Goal: Obtain resource: Download file/media

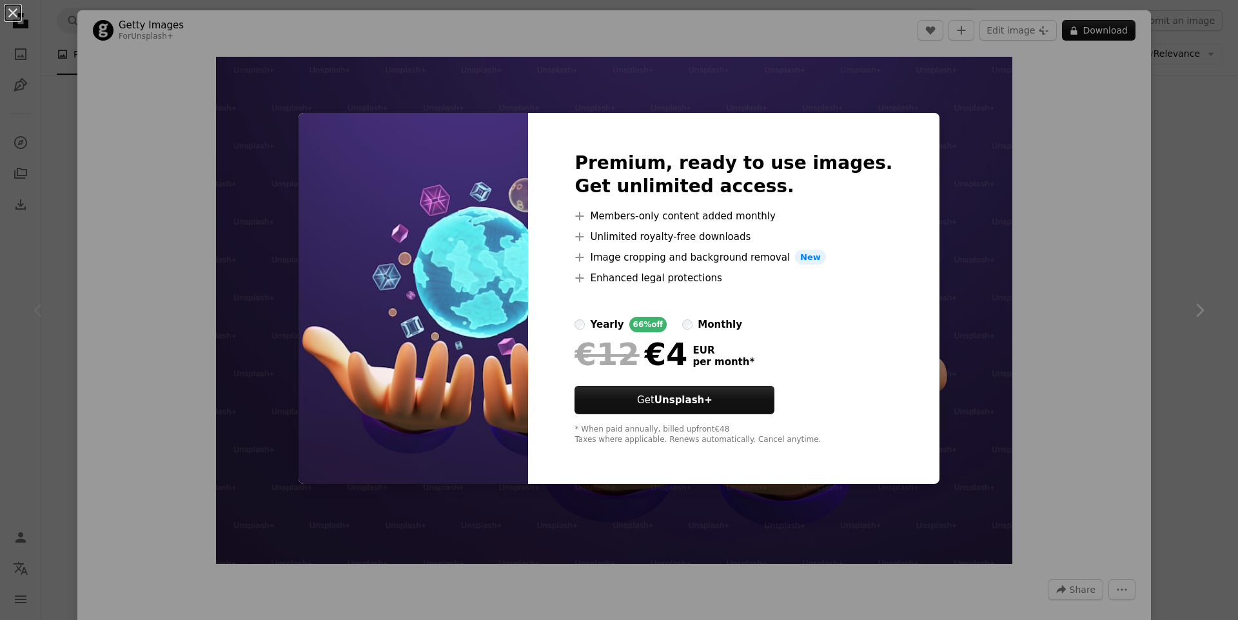
click at [351, 304] on img at bounding box center [414, 298] width 230 height 371
click at [20, 18] on button "An X shape" at bounding box center [12, 12] width 15 height 15
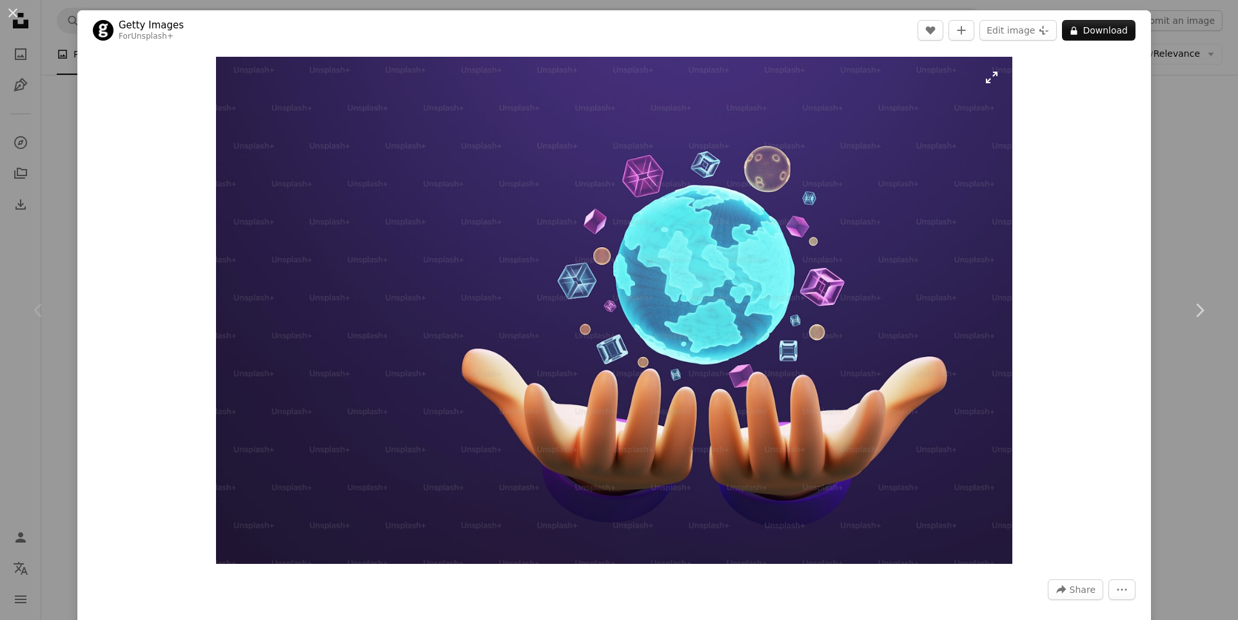
click at [573, 357] on img "Zoom in on this image" at bounding box center [614, 310] width 796 height 507
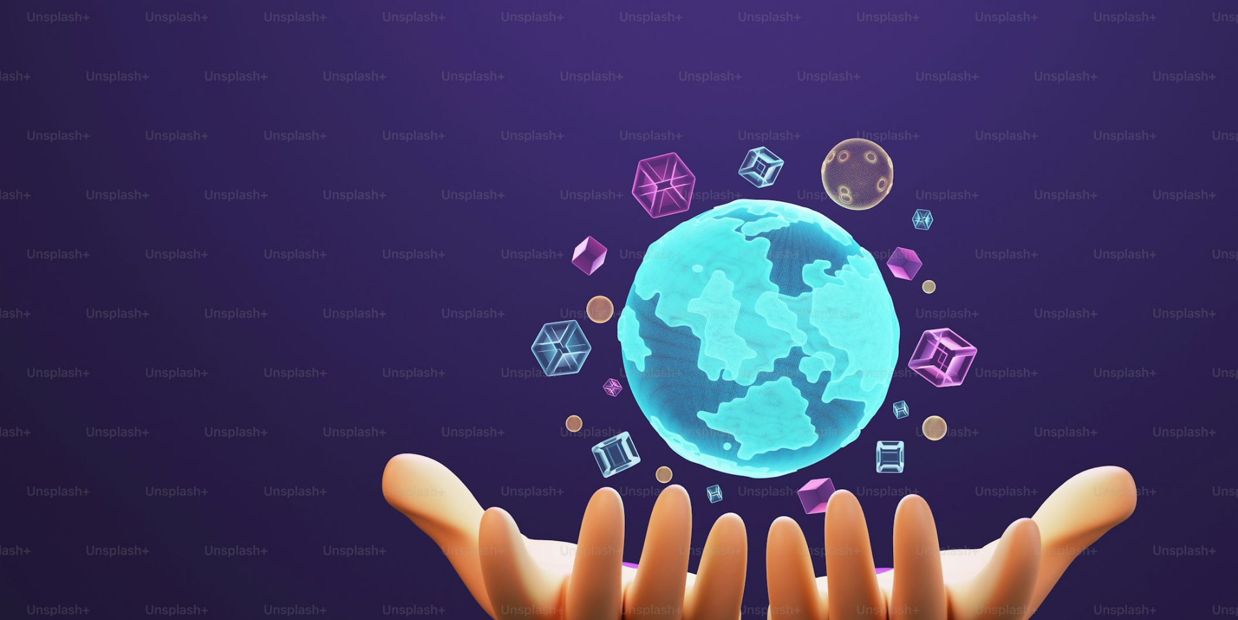
scroll to position [79, 0]
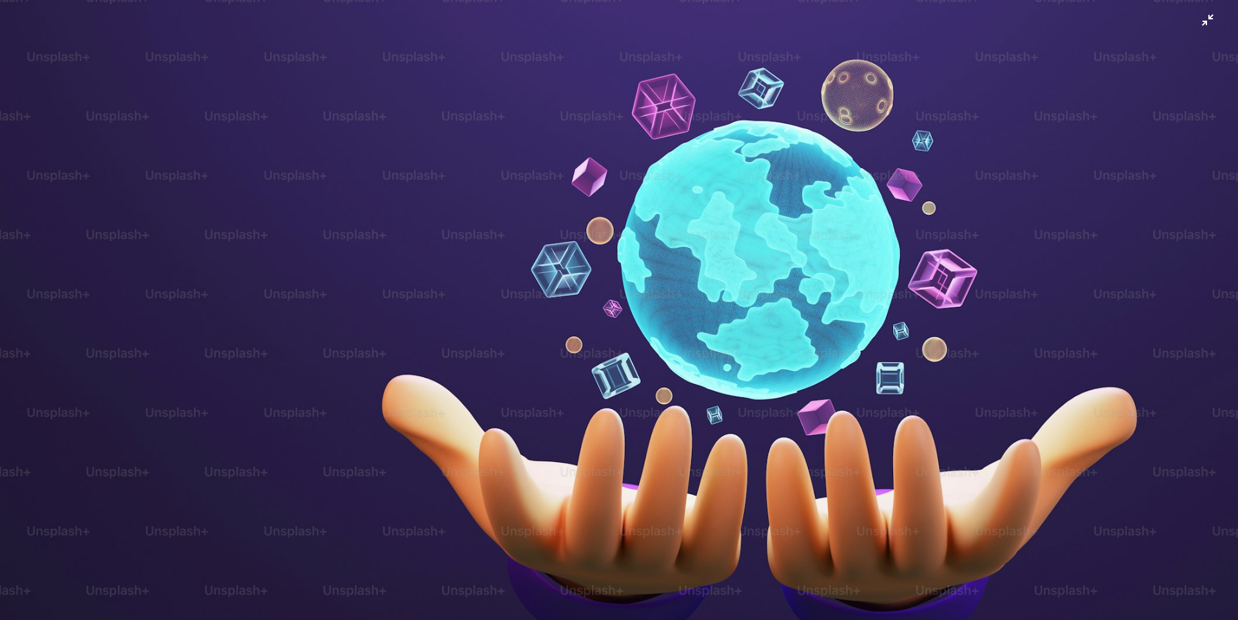
click at [477, 169] on img "Zoom out on this image" at bounding box center [618, 315] width 1239 height 789
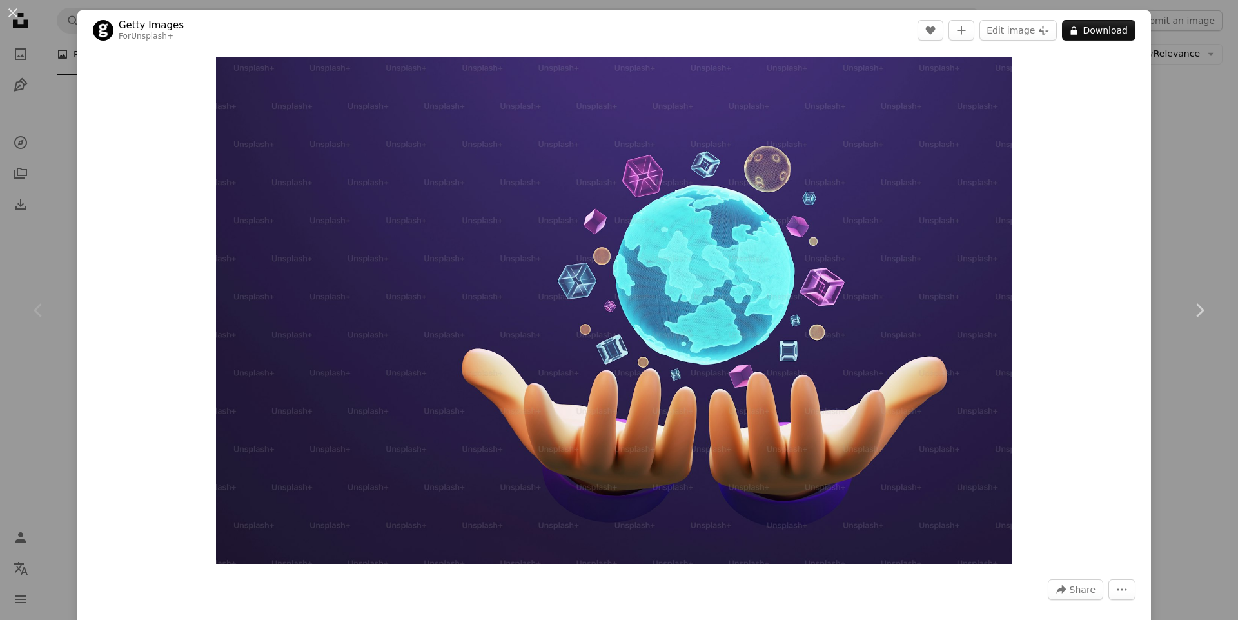
click at [477, 169] on img "Zoom in on this image" at bounding box center [614, 310] width 796 height 507
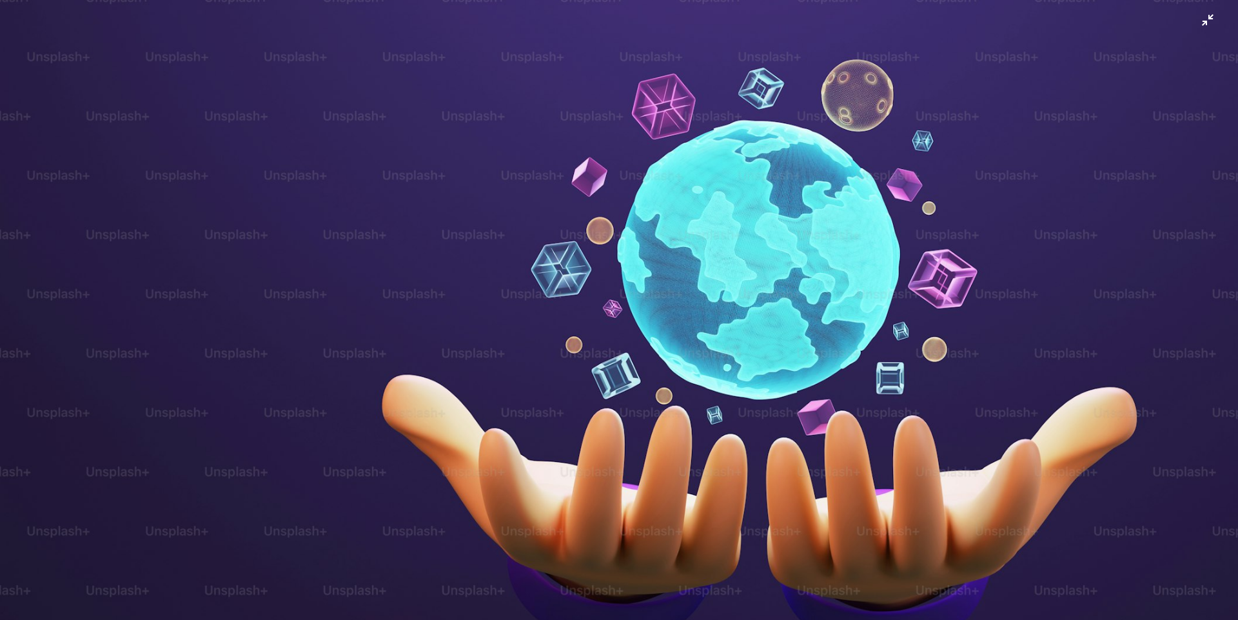
click at [329, 109] on img "Zoom out on this image" at bounding box center [618, 315] width 1239 height 789
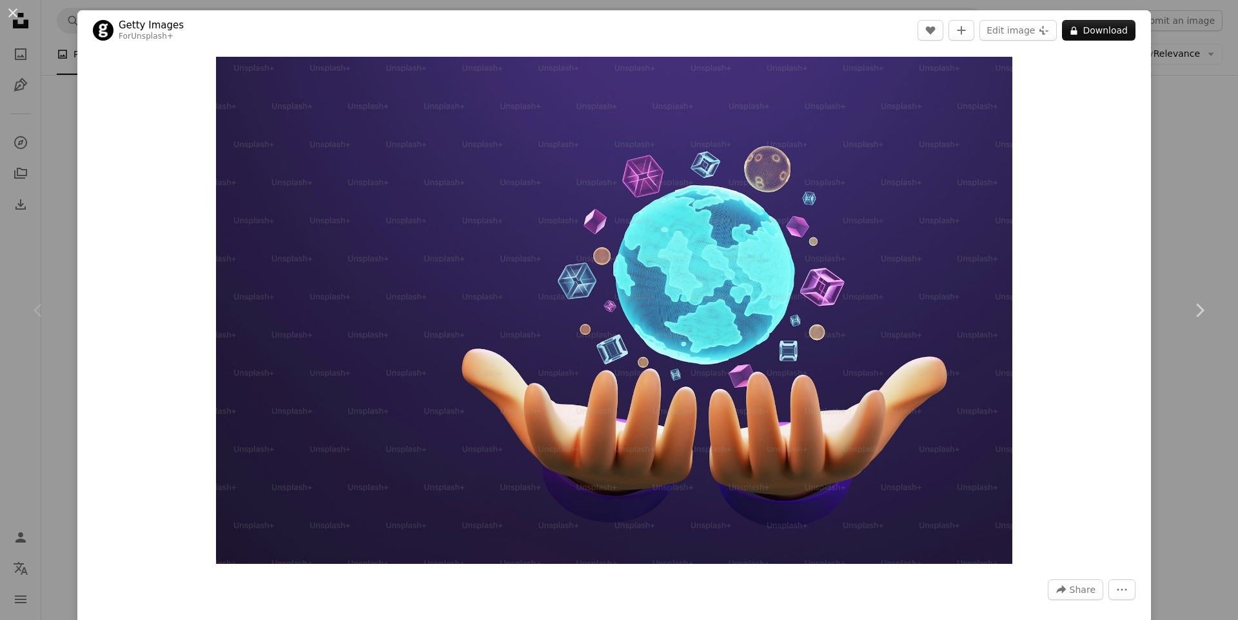
click at [329, 109] on img "Zoom in on this image" at bounding box center [614, 310] width 796 height 507
